Goal: Navigation & Orientation: Find specific page/section

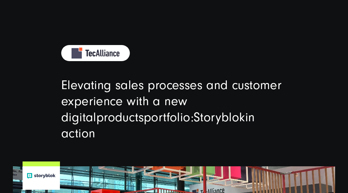
scroll to position [13, 0]
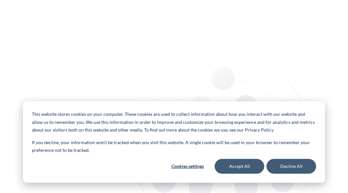
scroll to position [13, 0]
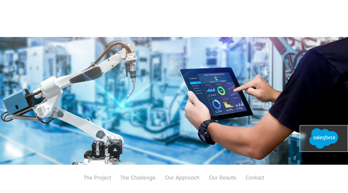
scroll to position [13, 0]
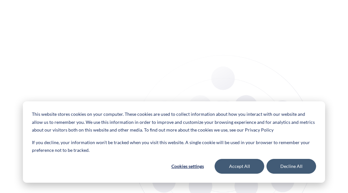
scroll to position [13, 0]
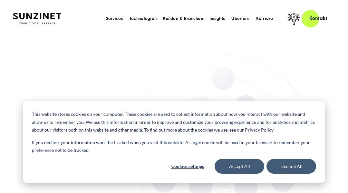
click at [32, 32] on header "Smart Search AI Hier können Sie eine konkrete Frage zu unserer Agentur und unse…" at bounding box center [174, 18] width 348 height 37
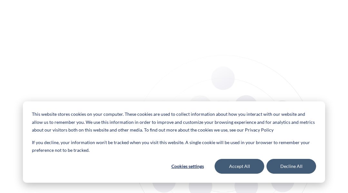
scroll to position [13, 0]
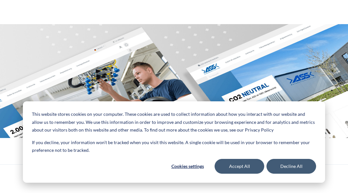
scroll to position [13, 0]
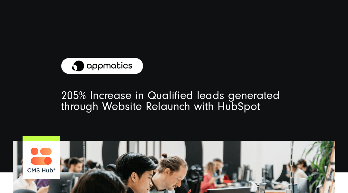
scroll to position [13, 0]
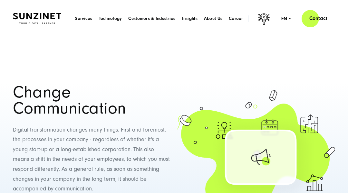
click at [32, 32] on header "Smart Search AI Here you can ask a specific question about our agency and our s…" at bounding box center [174, 18] width 348 height 37
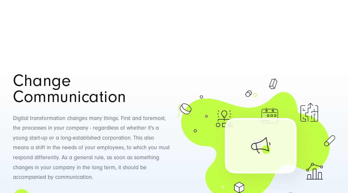
scroll to position [13, 0]
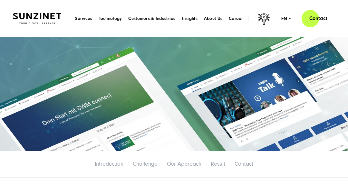
click at [32, 32] on header "Smart Search AI Here you can ask a specific question about our agency and our s…" at bounding box center [174, 18] width 348 height 37
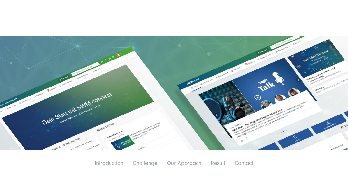
scroll to position [13, 0]
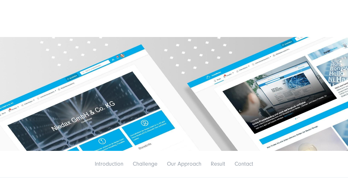
scroll to position [13, 0]
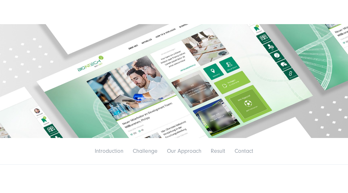
scroll to position [13, 0]
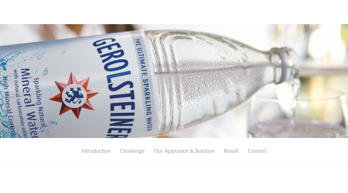
scroll to position [13, 0]
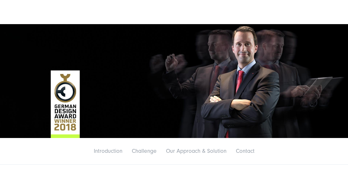
scroll to position [13, 0]
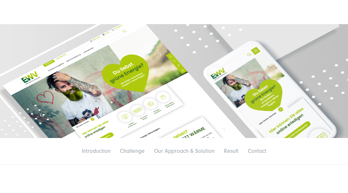
scroll to position [13, 0]
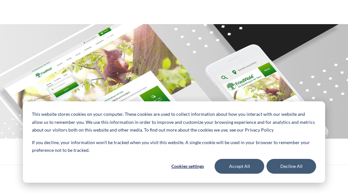
scroll to position [13, 0]
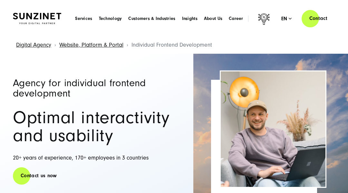
click at [32, 32] on header "Smart Search AI Here you can ask a specific question about our agency and our s…" at bounding box center [174, 18] width 348 height 37
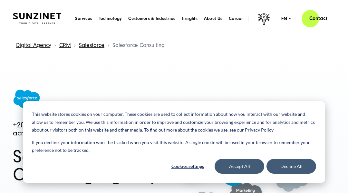
click at [32, 32] on header "Smart Search AI Here you can ask a specific question about our agency and our s…" at bounding box center [174, 18] width 348 height 37
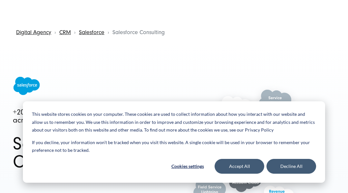
scroll to position [13, 0]
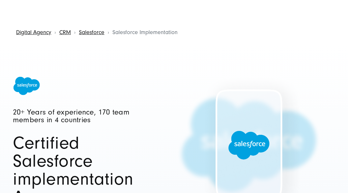
scroll to position [13, 0]
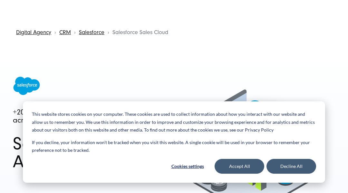
scroll to position [13, 0]
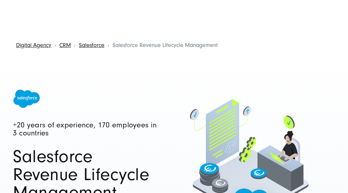
scroll to position [13, 0]
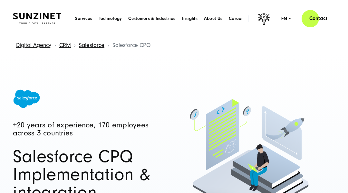
click at [32, 32] on header "Smart Search AI Here you can ask a specific question about our agency and our s…" at bounding box center [174, 18] width 348 height 37
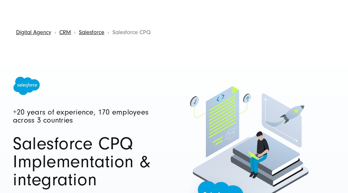
scroll to position [13, 0]
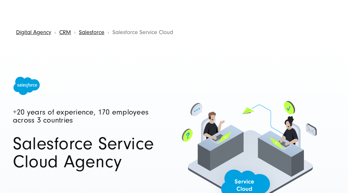
scroll to position [13, 0]
